Goal: Task Accomplishment & Management: Manage account settings

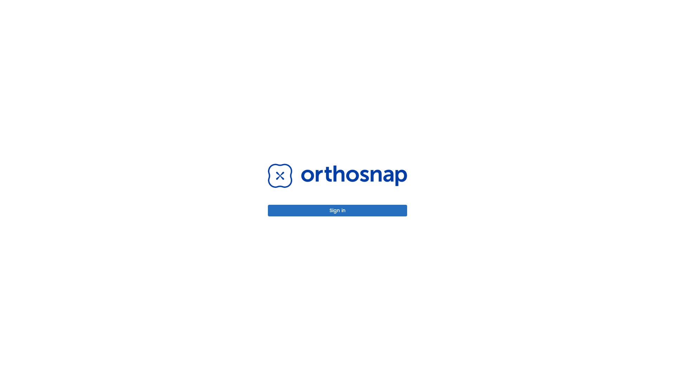
click at [338, 210] on button "Sign in" at bounding box center [337, 211] width 139 height 12
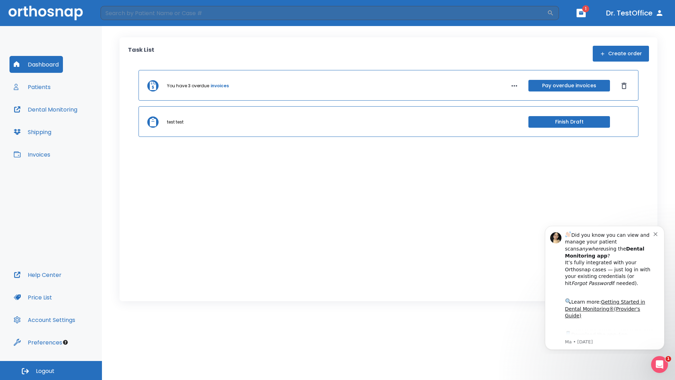
click at [51, 370] on span "Logout" at bounding box center [45, 371] width 19 height 8
